Goal: Transaction & Acquisition: Purchase product/service

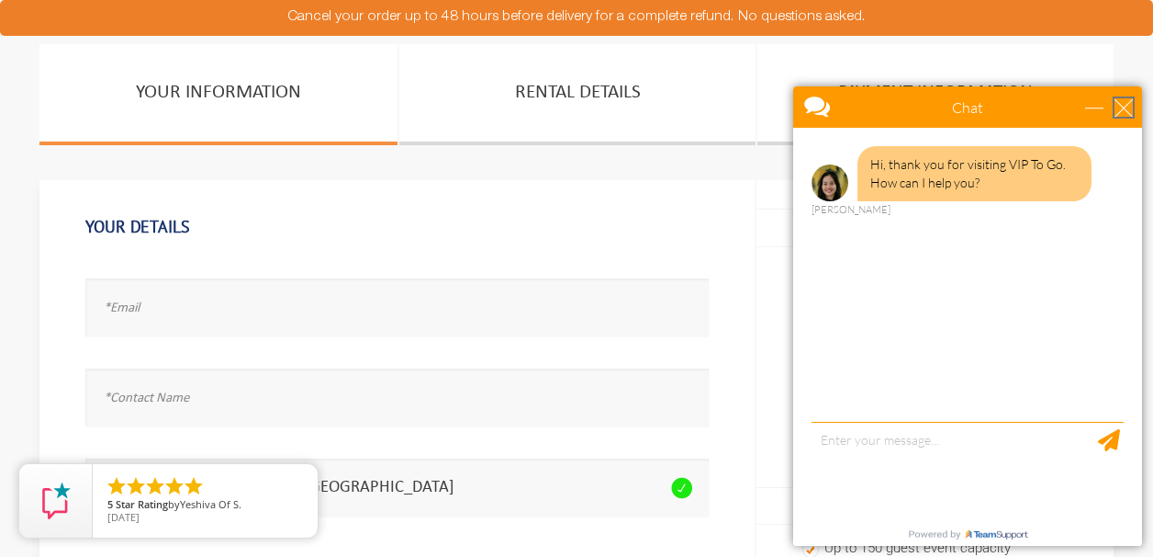
click at [1123, 110] on div "close" at bounding box center [1124, 107] width 18 height 18
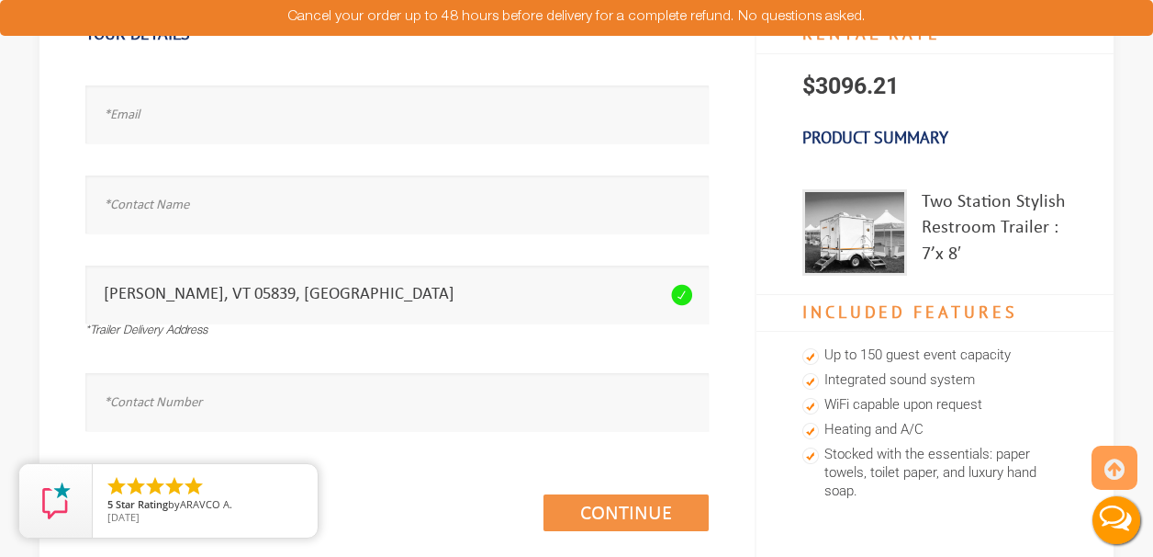
scroll to position [125, 0]
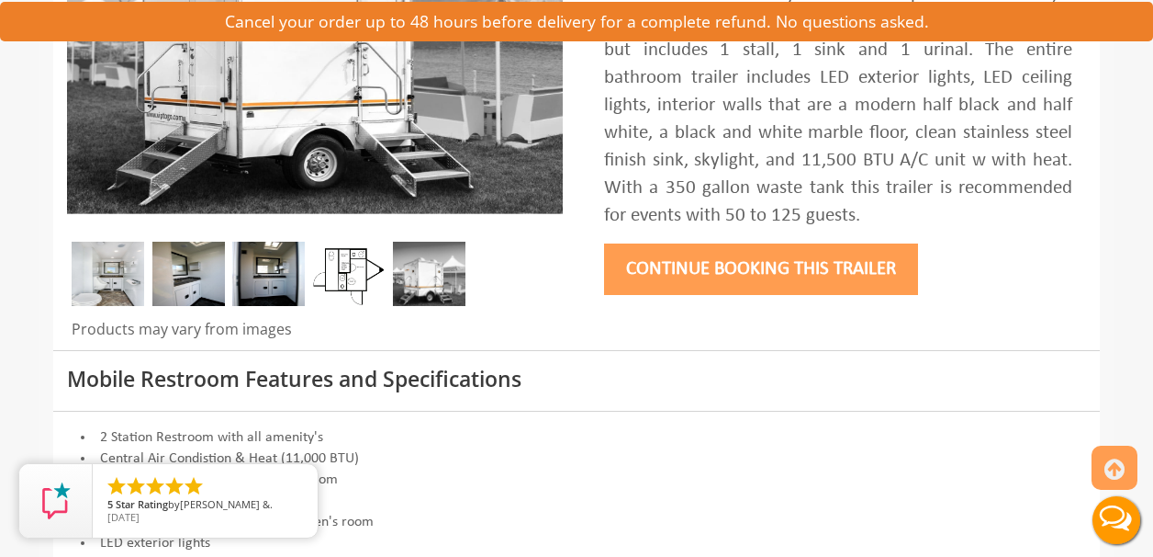
scroll to position [392, 0]
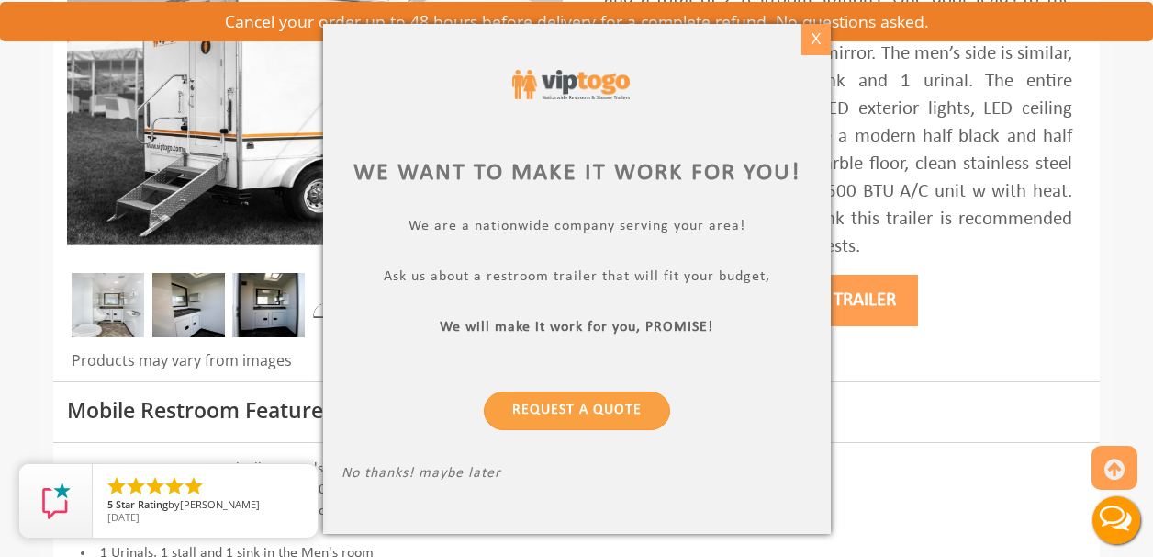
click at [813, 38] on div "X" at bounding box center [816, 39] width 28 height 31
